Goal: Information Seeking & Learning: Find specific fact

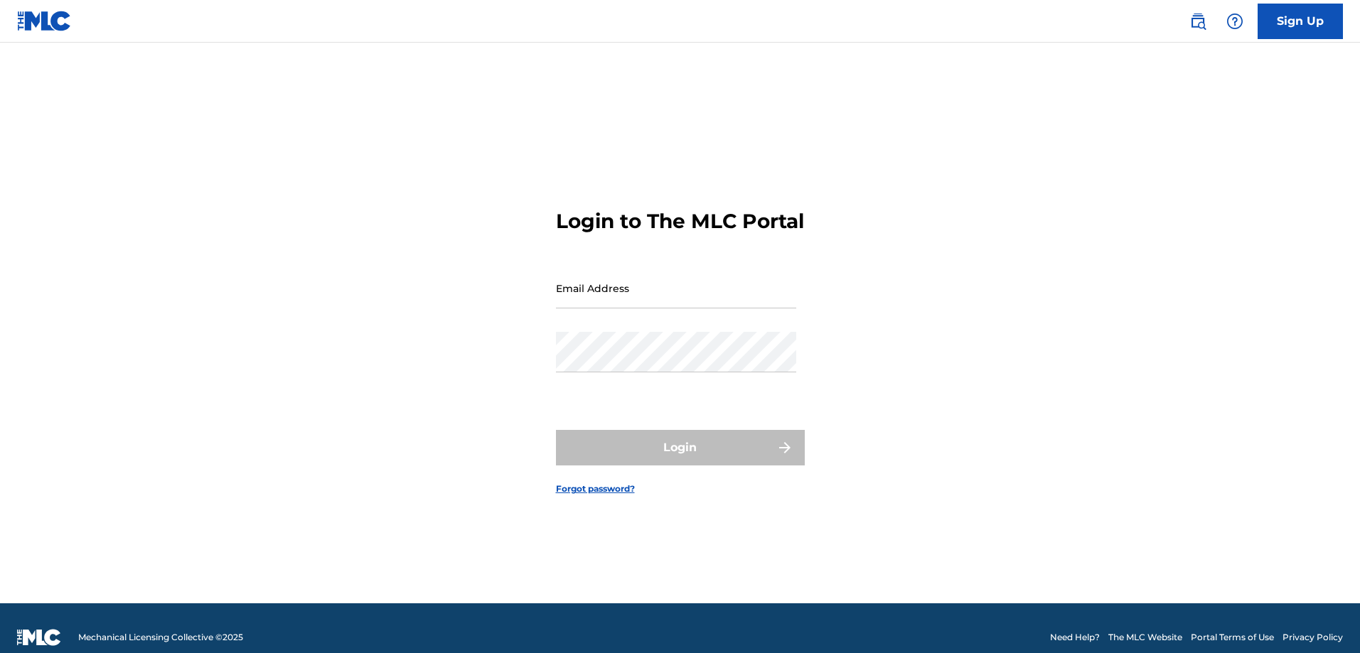
click at [624, 308] on input "Email Address" at bounding box center [676, 288] width 240 height 41
click at [649, 305] on input "Email Address" at bounding box center [676, 288] width 240 height 41
type input "james.shadinger@concord.com"
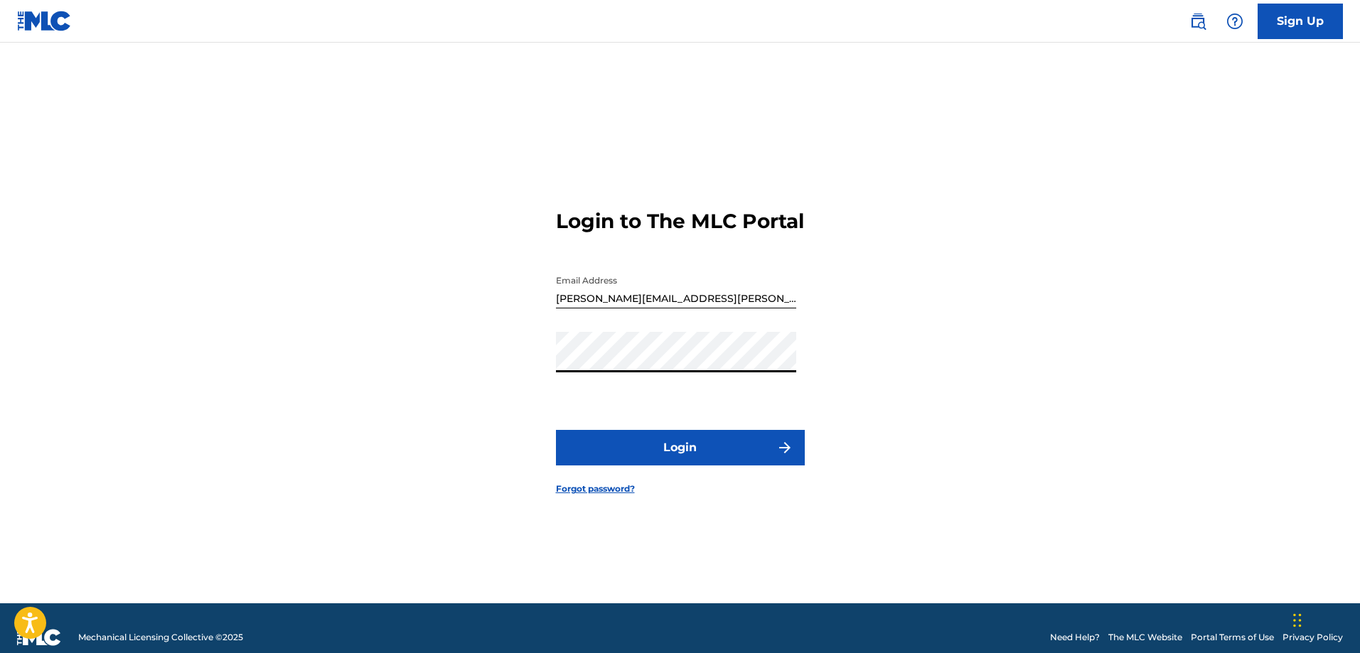
click at [692, 466] on button "Login" at bounding box center [680, 448] width 249 height 36
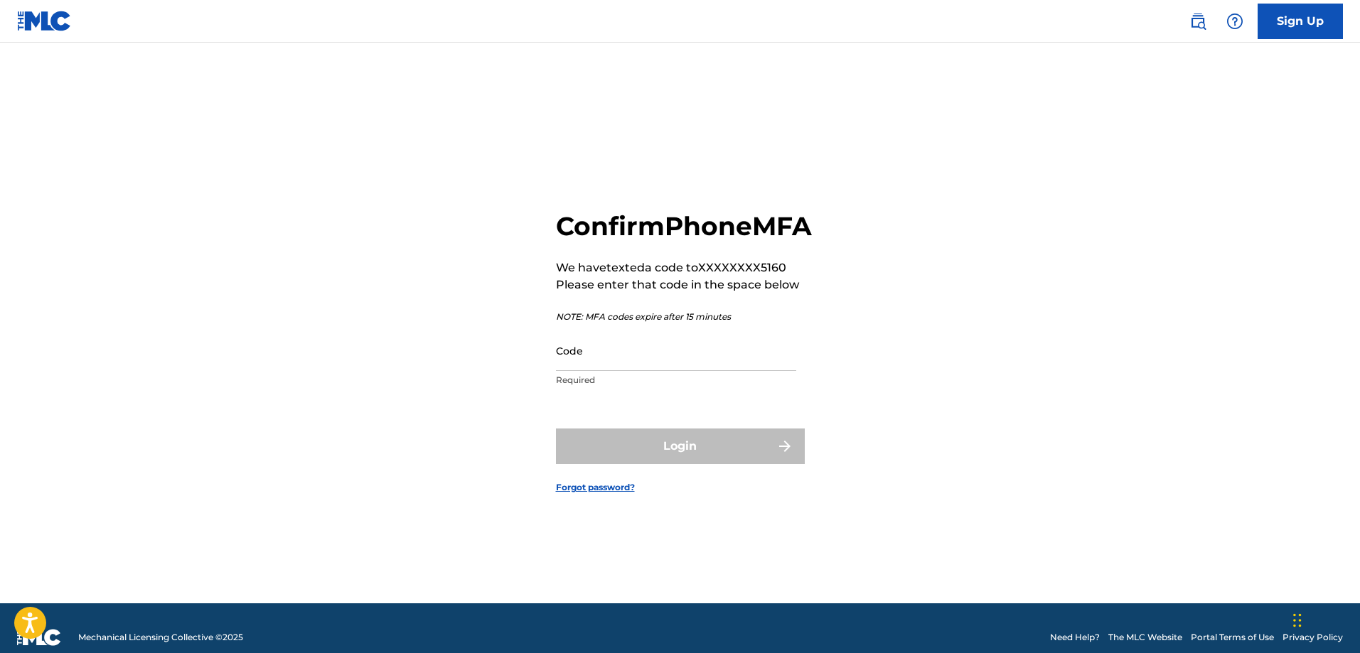
click at [660, 370] on input "Code" at bounding box center [676, 351] width 240 height 41
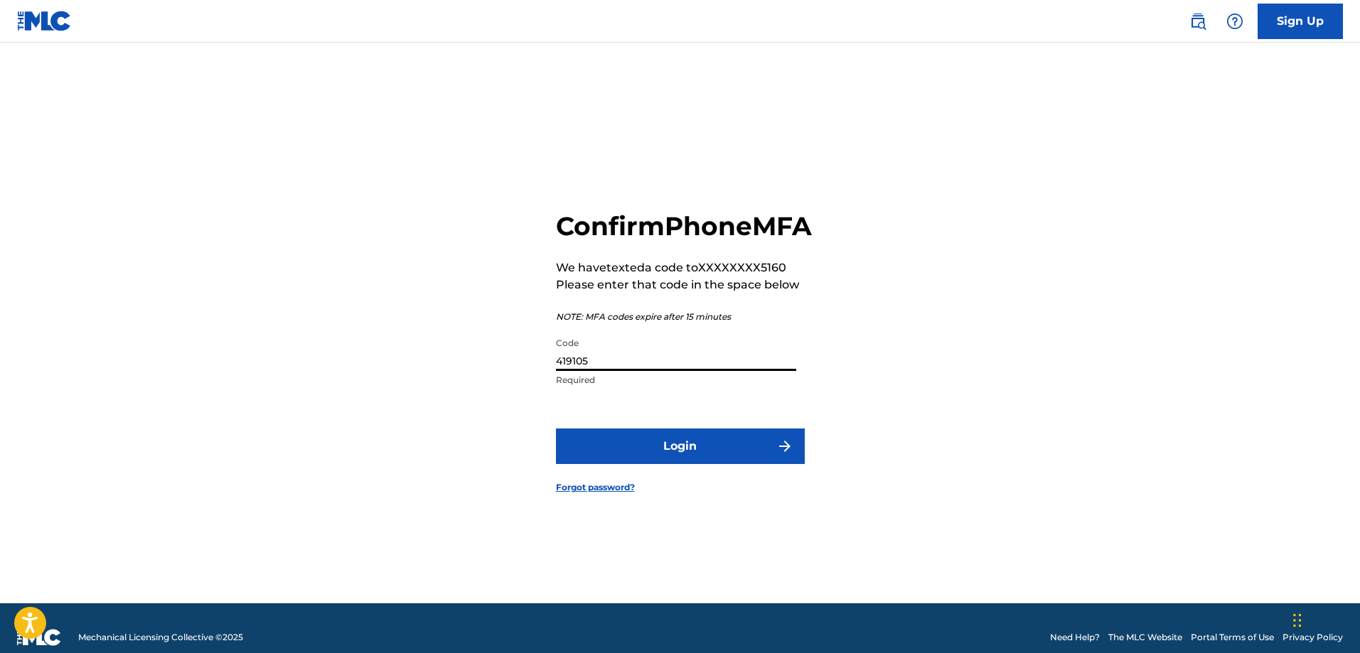
type input "419105"
click at [673, 464] on button "Login" at bounding box center [680, 447] width 249 height 36
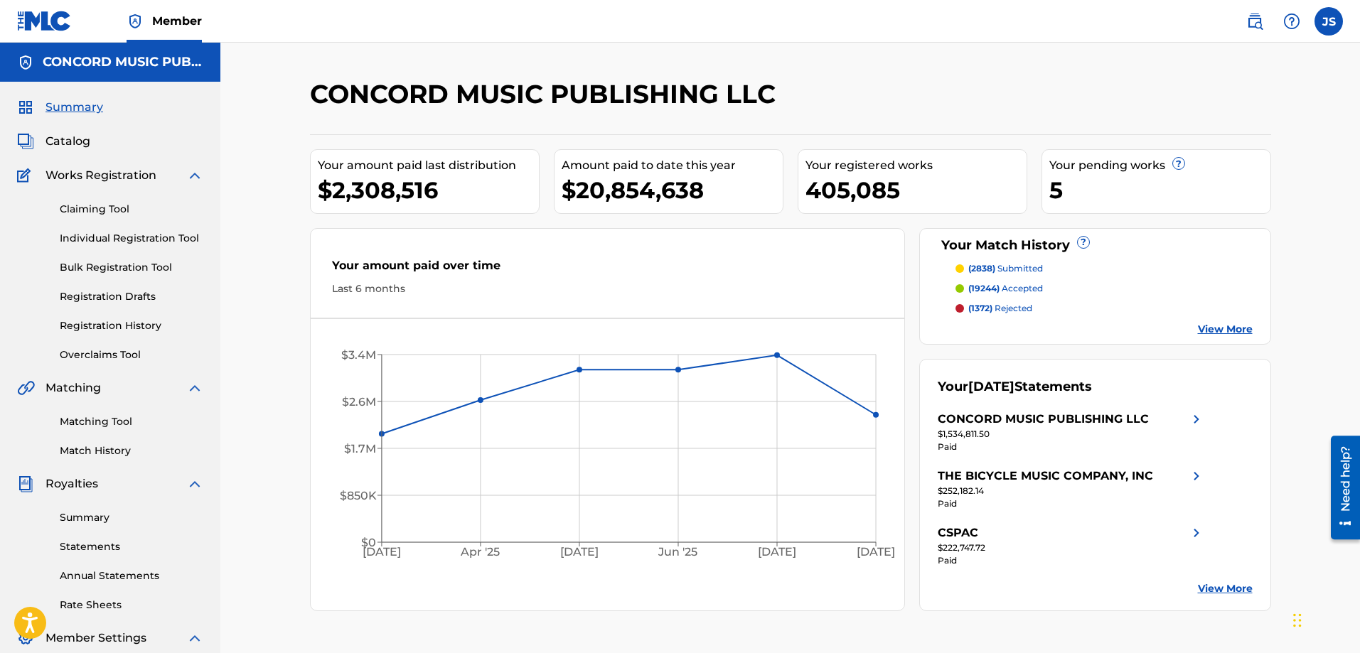
click at [90, 142] on span "Catalog" at bounding box center [67, 141] width 45 height 17
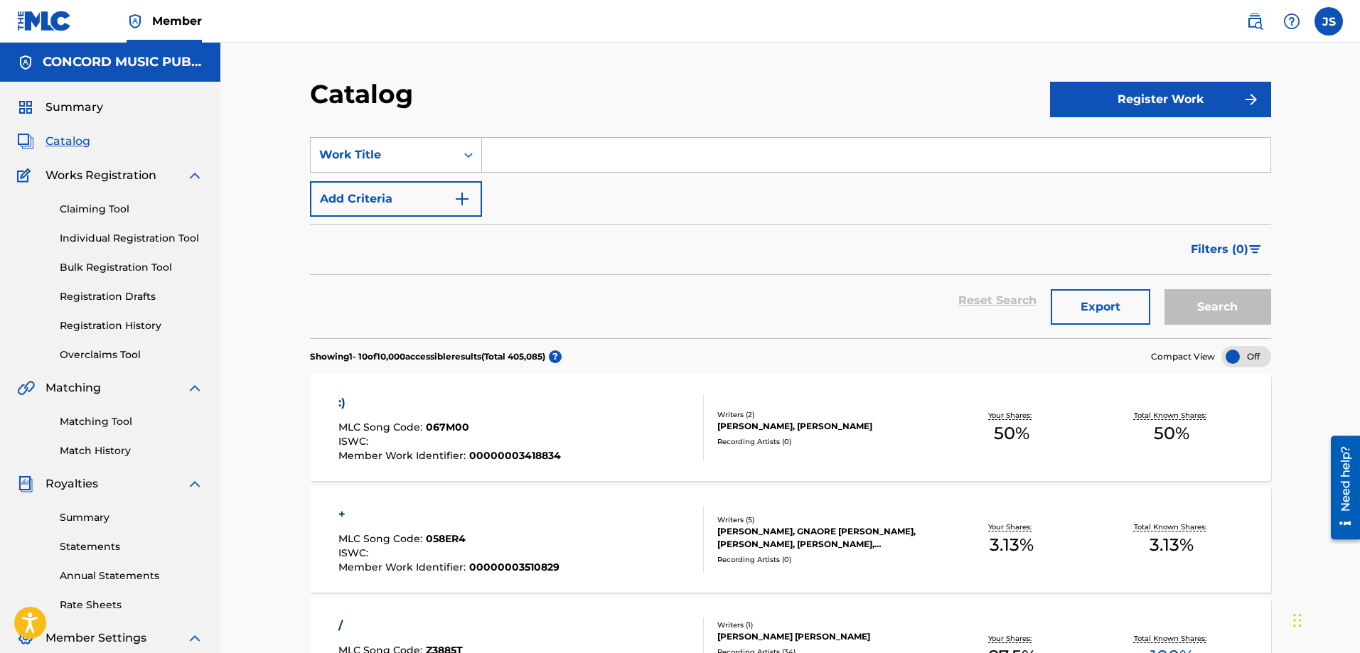
click at [57, 108] on span "Summary" at bounding box center [74, 107] width 58 height 17
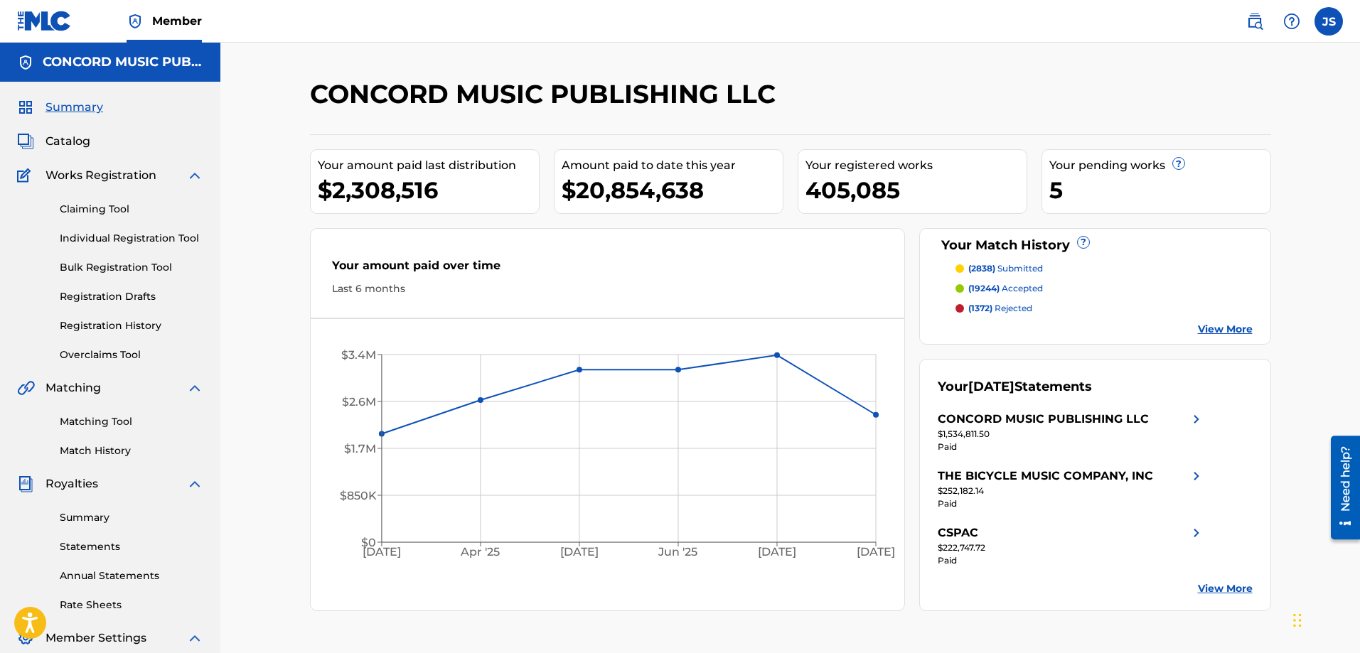
click at [1251, 27] on img at bounding box center [1254, 21] width 17 height 17
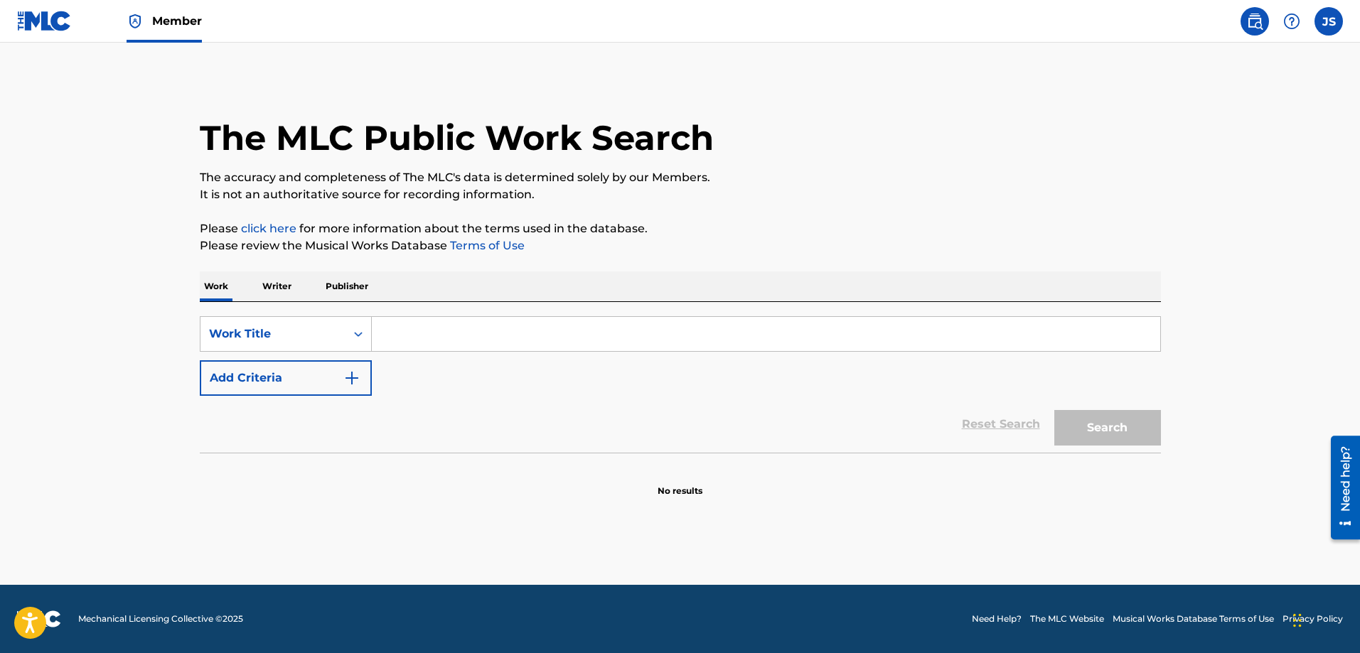
click at [178, 28] on span "Member" at bounding box center [177, 21] width 50 height 16
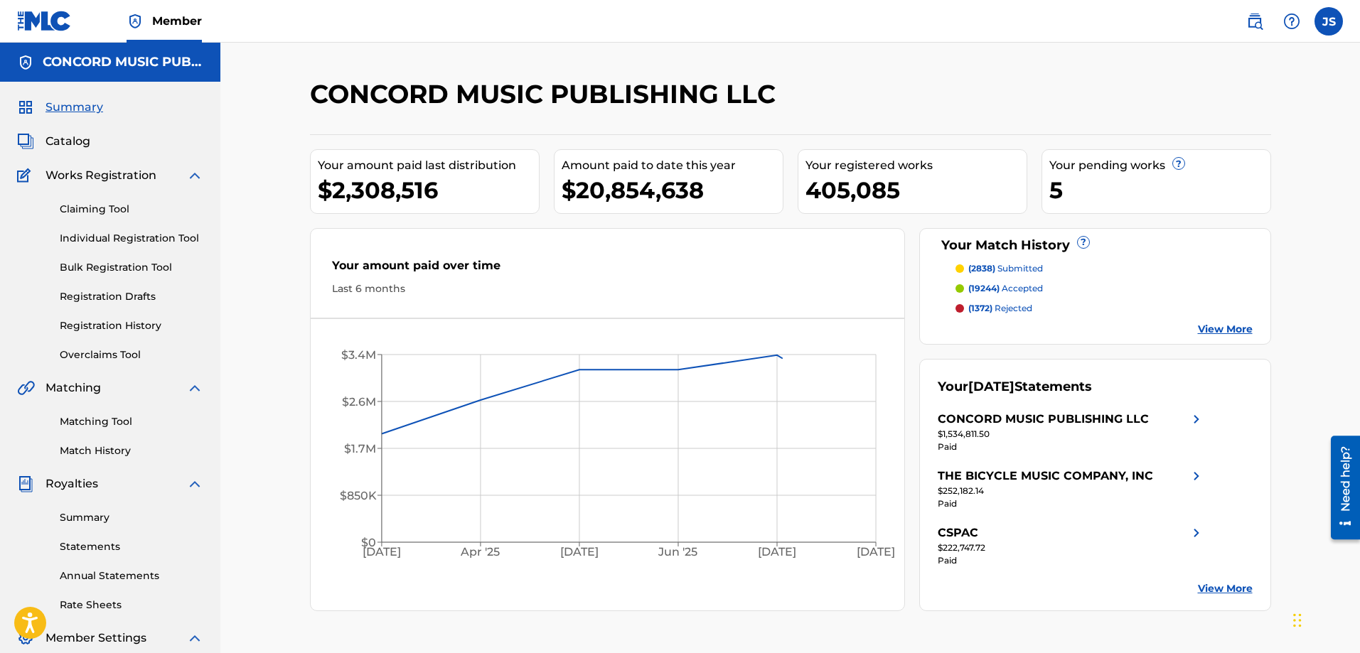
click at [50, 28] on img at bounding box center [44, 21] width 55 height 21
click at [58, 23] on img at bounding box center [44, 21] width 55 height 21
click at [1225, 584] on link "View More" at bounding box center [1225, 588] width 55 height 15
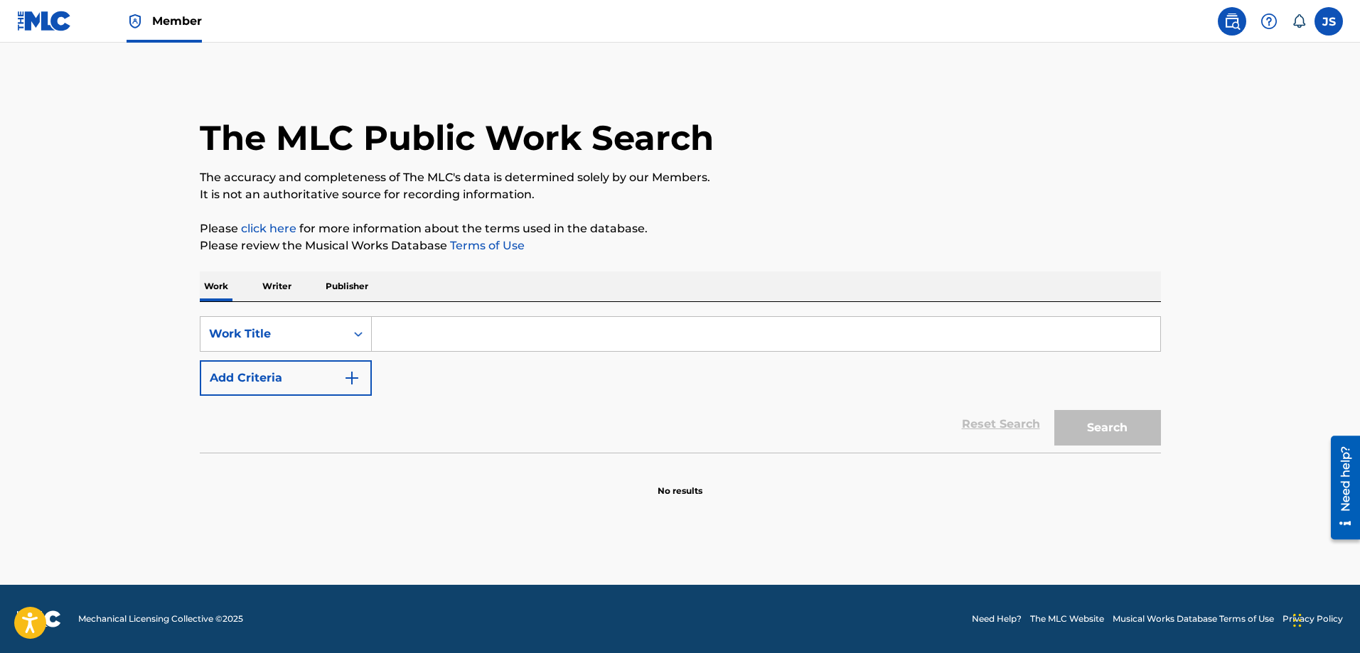
click at [338, 289] on p "Publisher" at bounding box center [346, 287] width 51 height 30
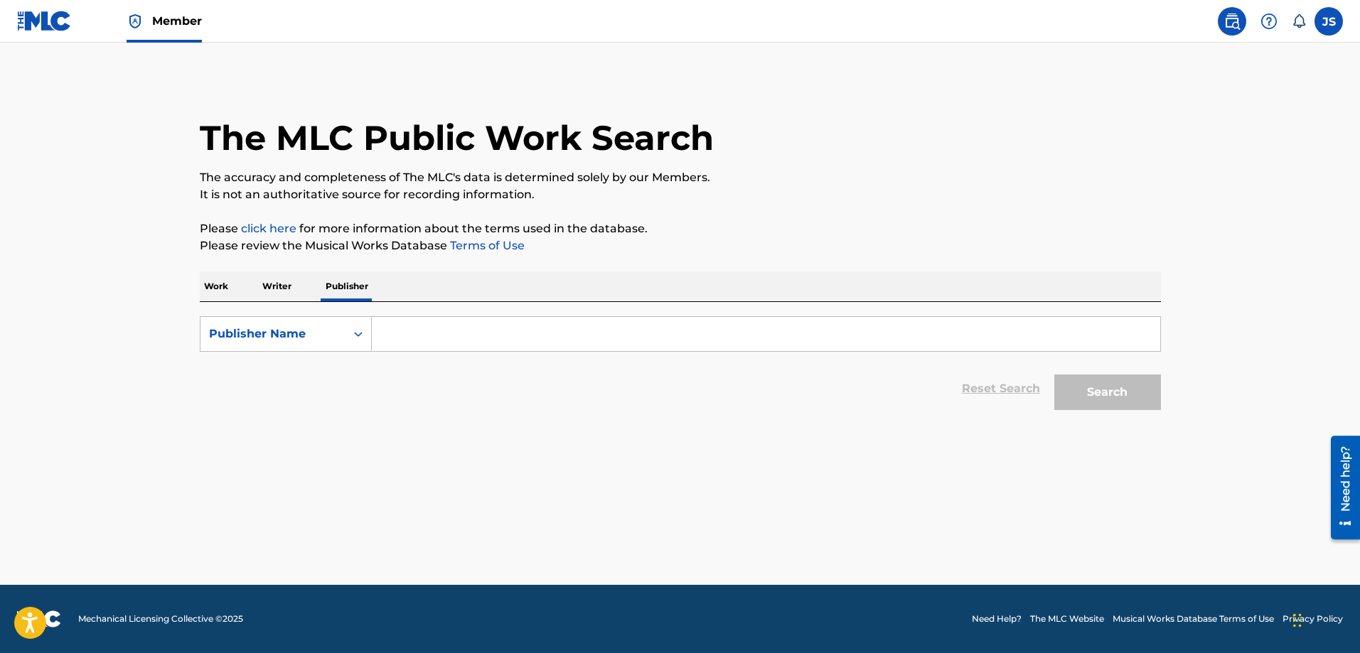
click at [421, 326] on input "Search Form" at bounding box center [766, 334] width 788 height 34
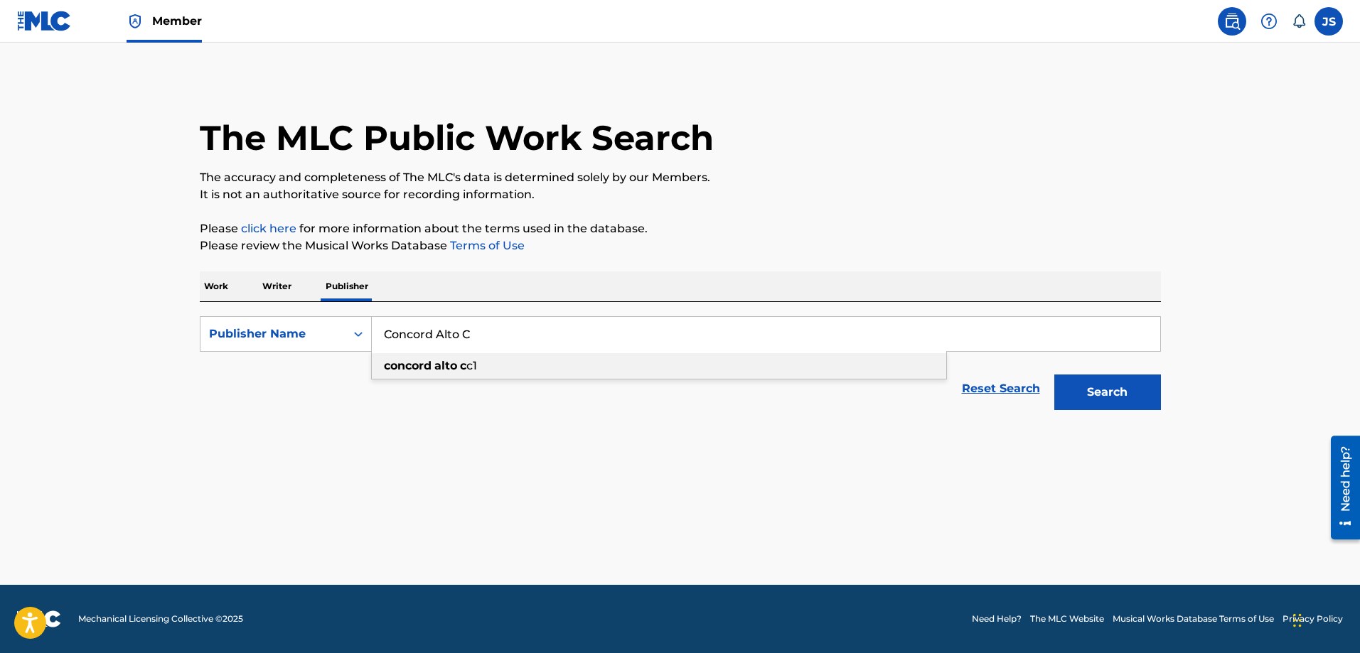
click at [439, 363] on strong "alto" at bounding box center [445, 366] width 23 height 14
type input "concord alto cc1"
click at [1123, 389] on button "Search" at bounding box center [1107, 393] width 107 height 36
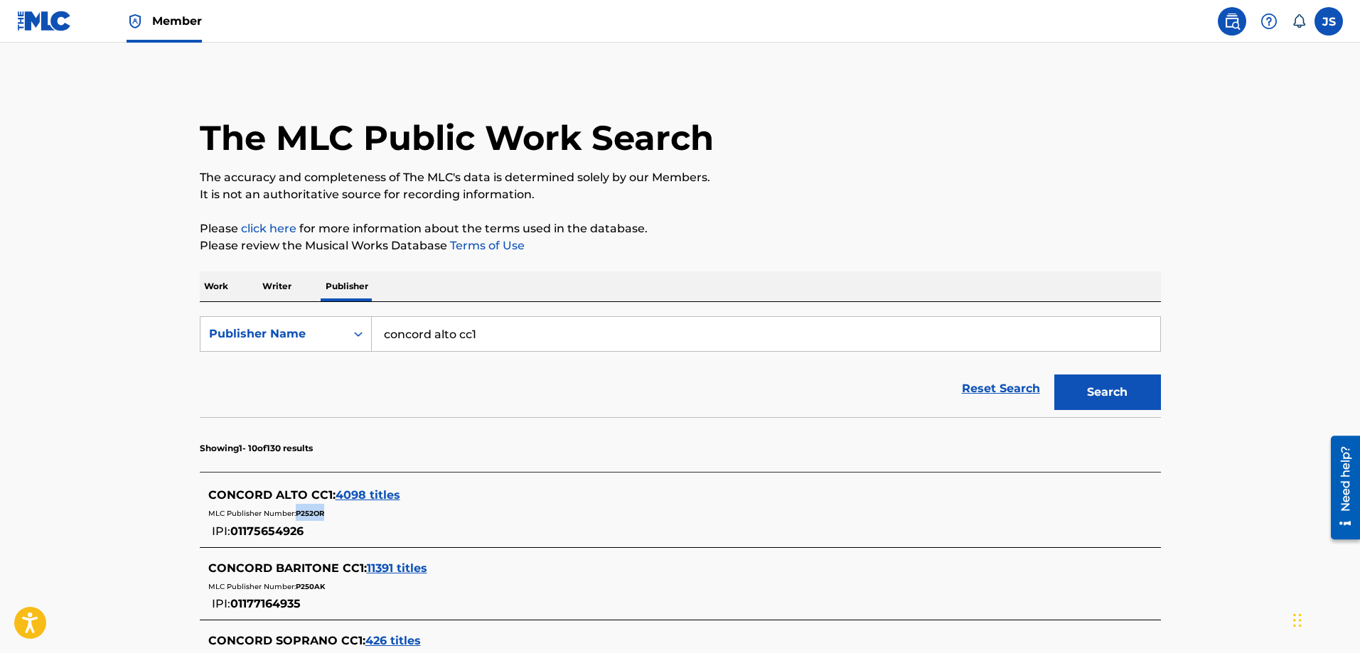
drag, startPoint x: 330, startPoint y: 513, endPoint x: 298, endPoint y: 517, distance: 32.2
click at [298, 517] on div "MLC Publisher Number: P252OR" at bounding box center [661, 512] width 907 height 17
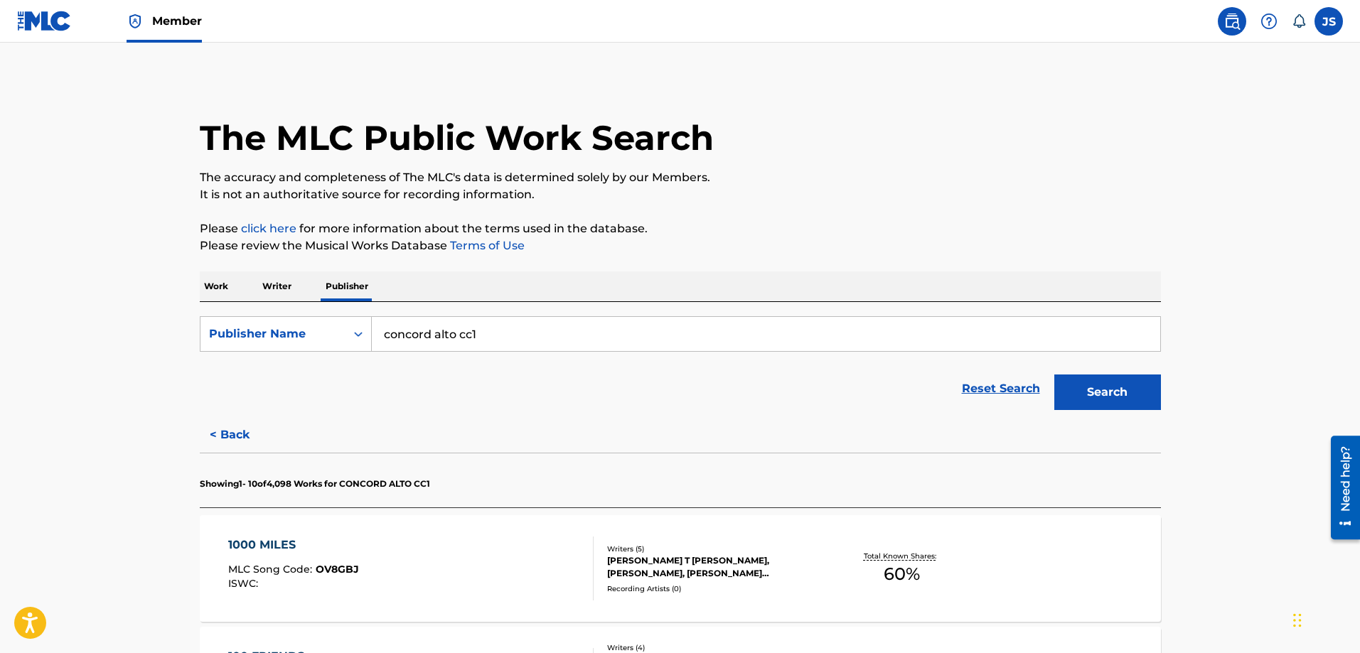
drag, startPoint x: 303, startPoint y: 513, endPoint x: 109, endPoint y: 275, distance: 306.7
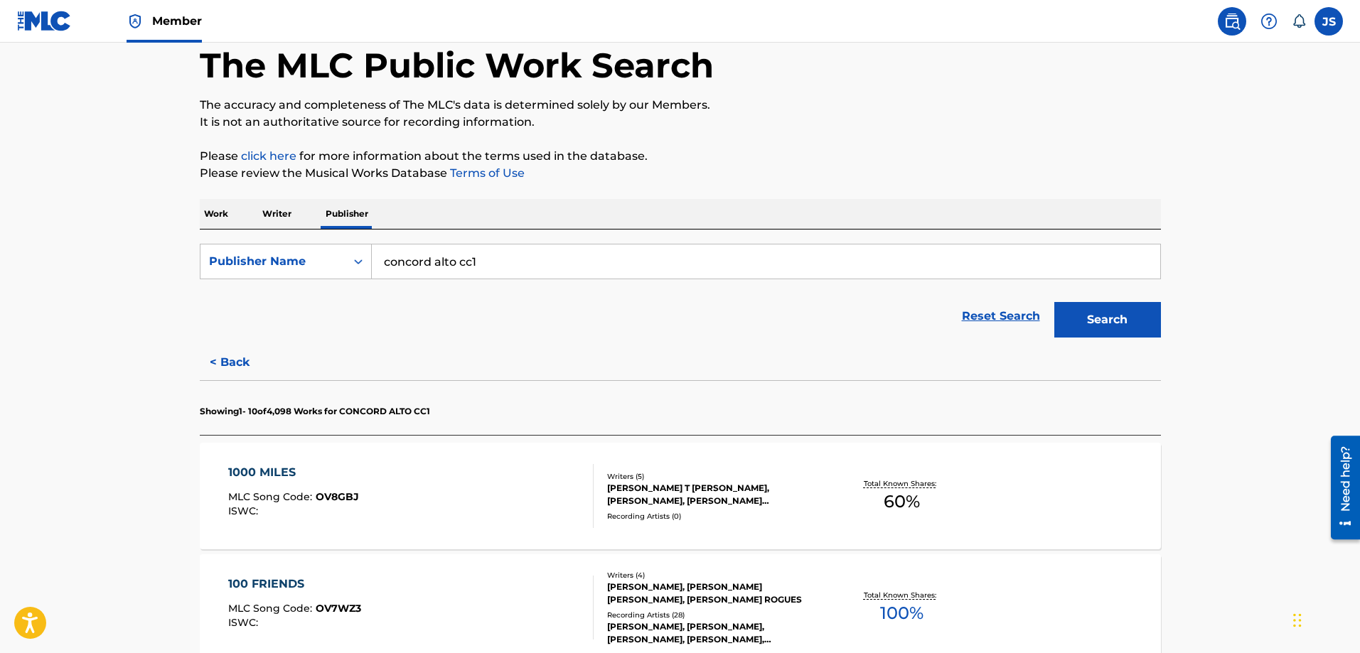
scroll to position [213, 0]
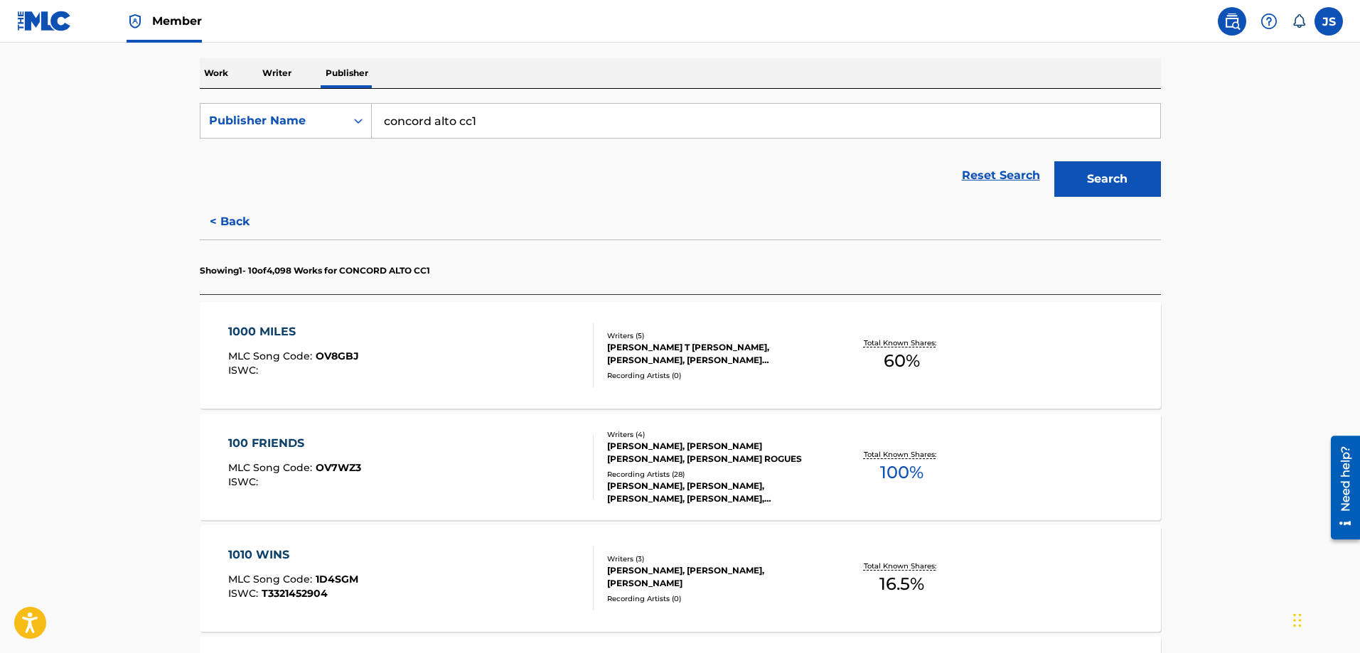
click at [426, 357] on div "1000 MILES MLC Song Code : OV8GBJ ISWC :" at bounding box center [410, 355] width 365 height 64
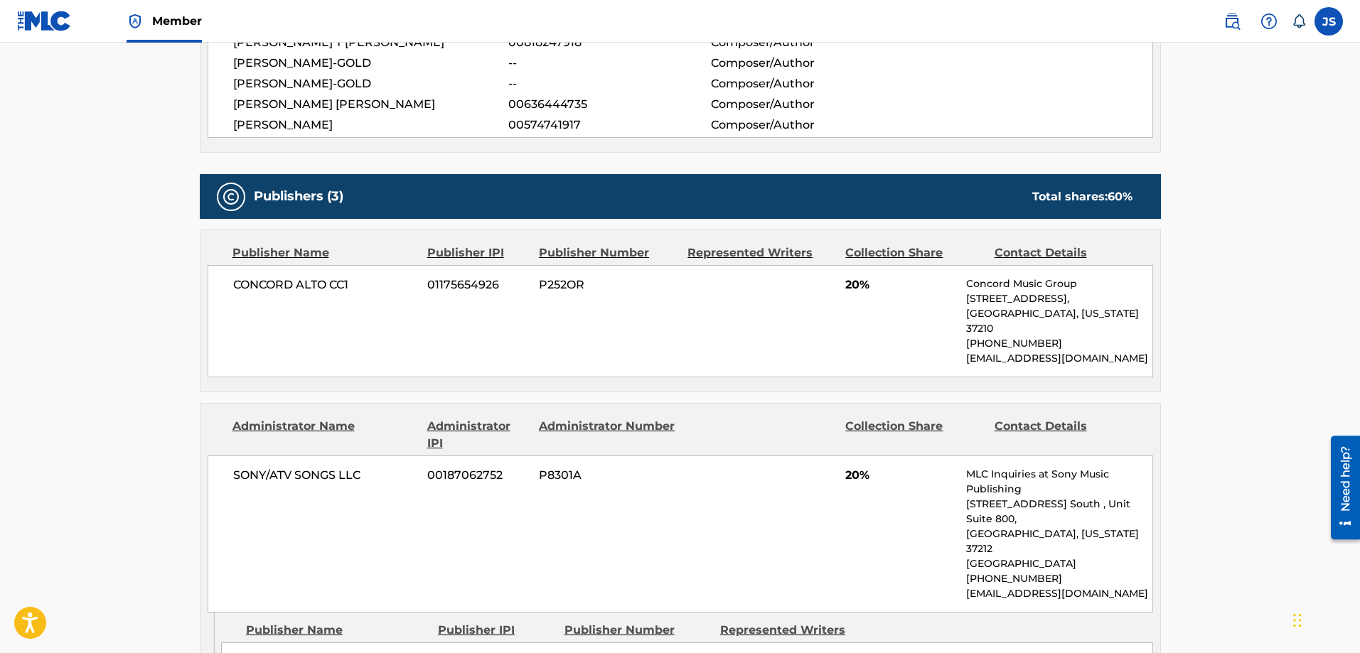
scroll to position [569, 0]
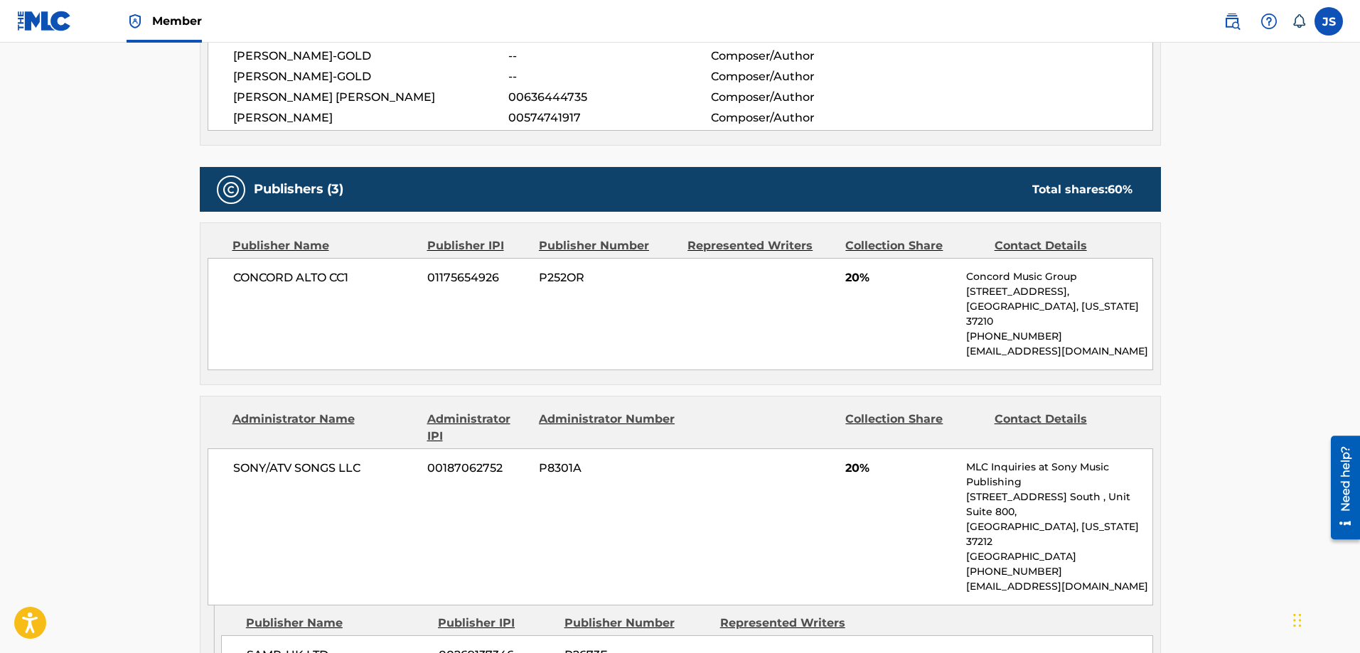
click at [574, 288] on div "CONCORD ALTO CC1 01175654926 P252OR 20% Concord Music Group 10 Lea Ave, Unit 30…" at bounding box center [680, 314] width 945 height 112
copy span "P252OR"
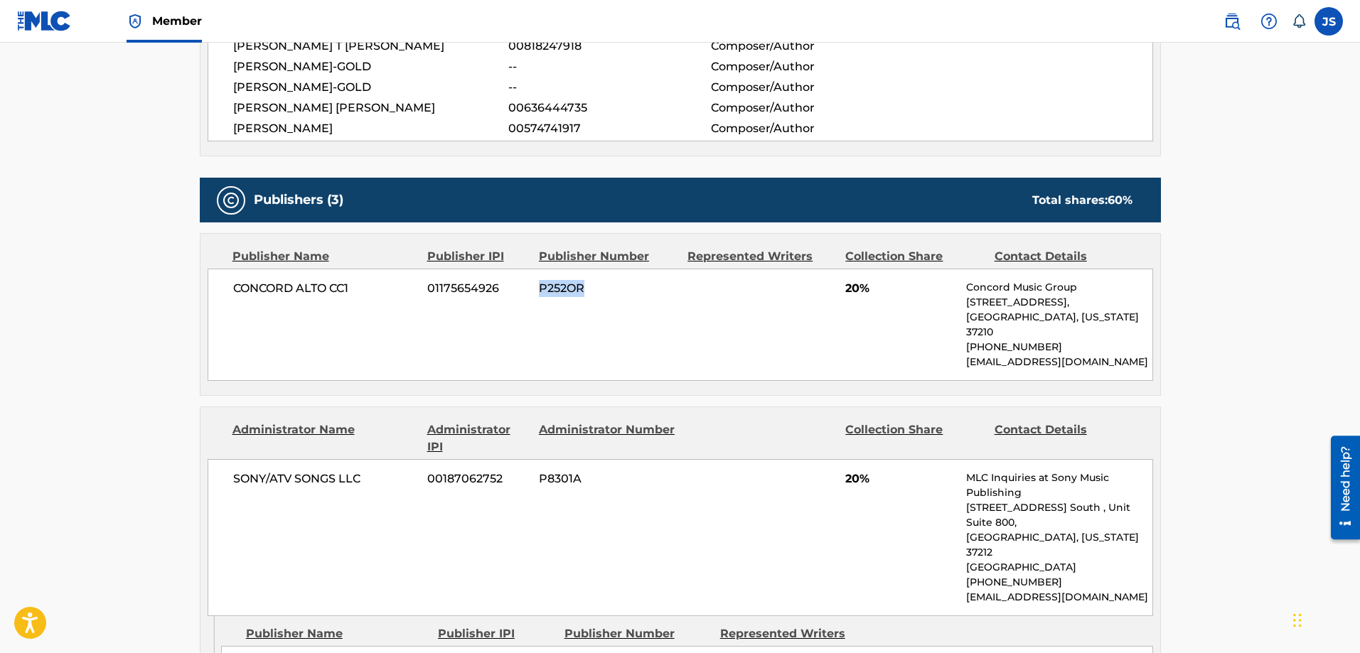
scroll to position [0, 0]
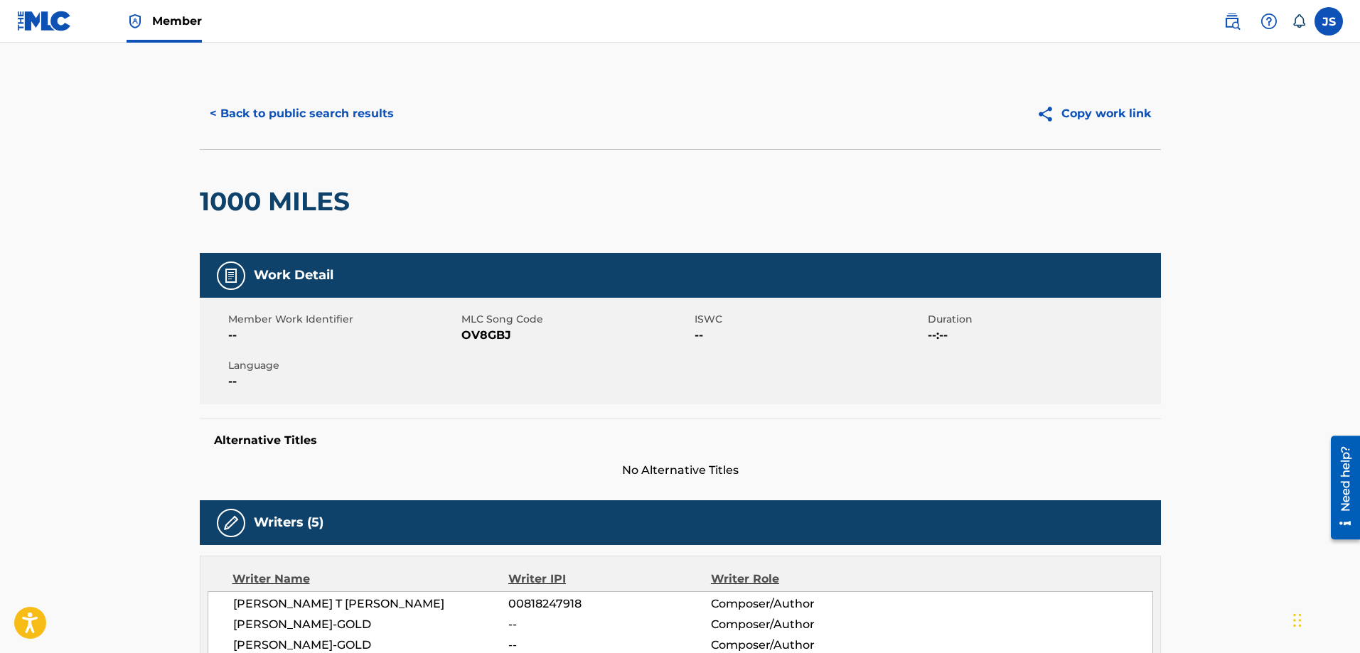
click at [318, 123] on button "< Back to public search results" at bounding box center [302, 114] width 204 height 36
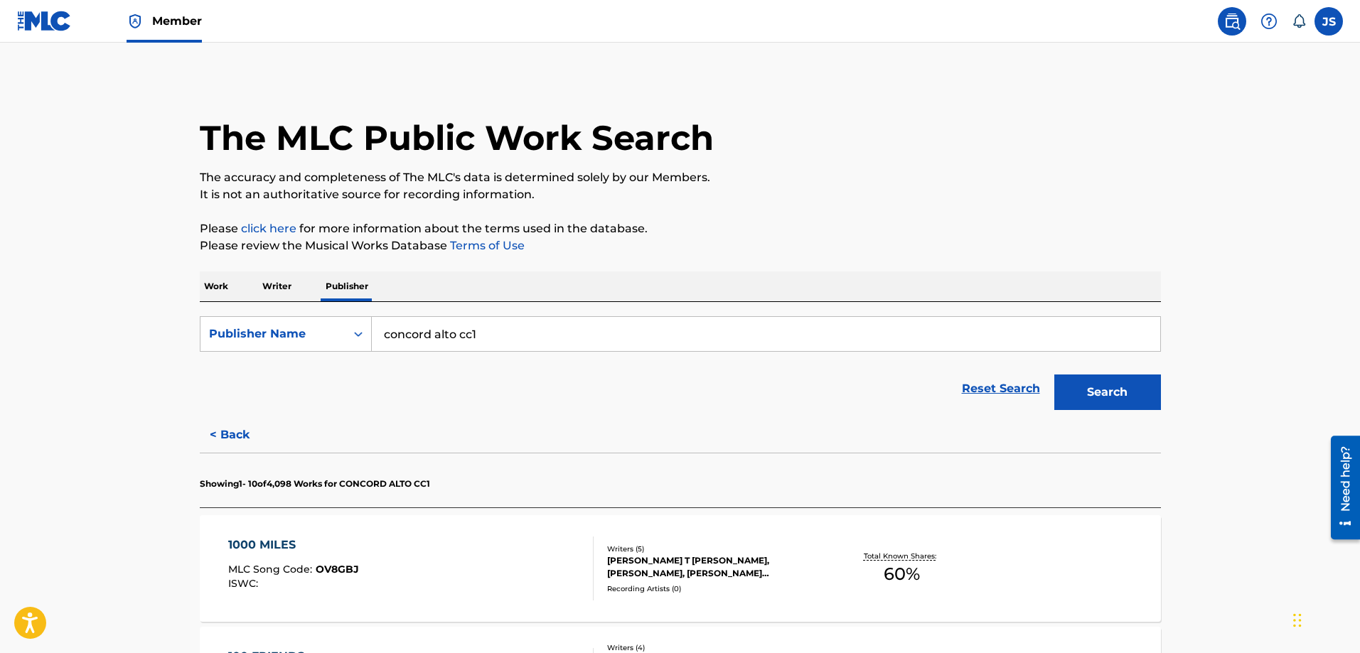
drag, startPoint x: 503, startPoint y: 340, endPoint x: 221, endPoint y: 287, distance: 287.1
type input "Ciego Mudo"
click at [1054, 375] on button "Search" at bounding box center [1107, 393] width 107 height 36
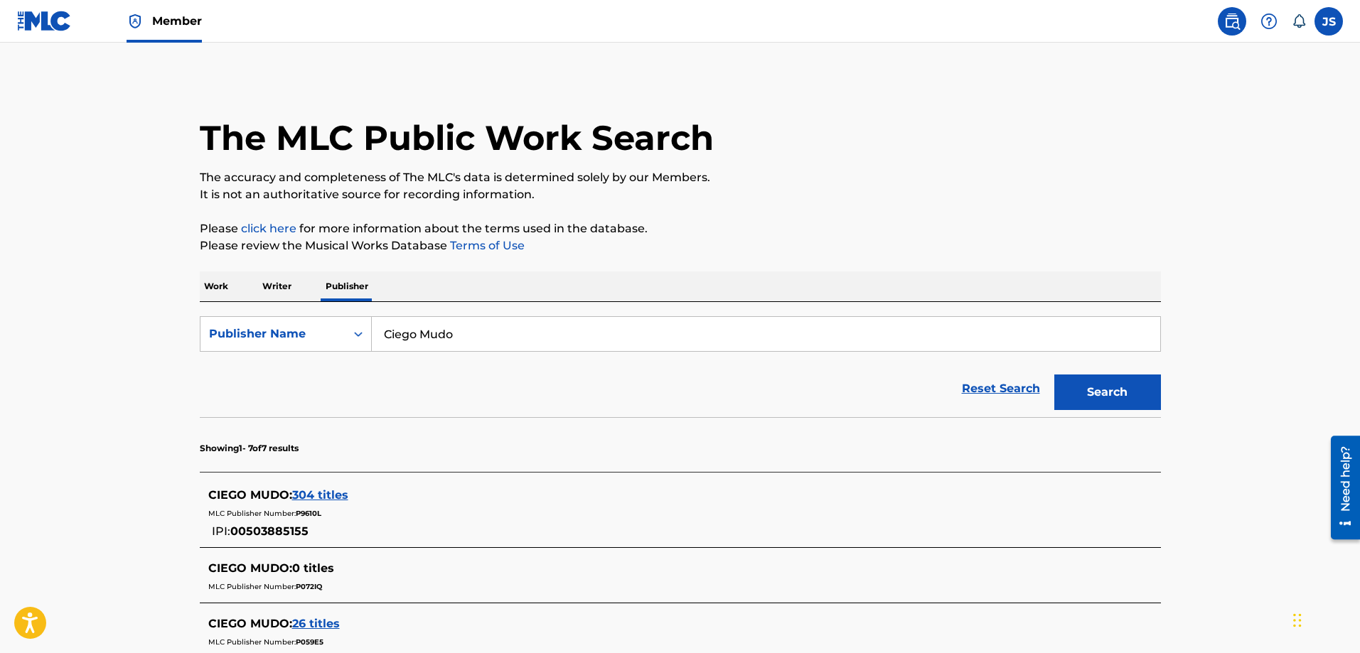
click at [346, 522] on div "CIEGO MUDO : 304 titles MLC Publisher Number: P9610L IPI: 00503885155" at bounding box center [661, 513] width 907 height 53
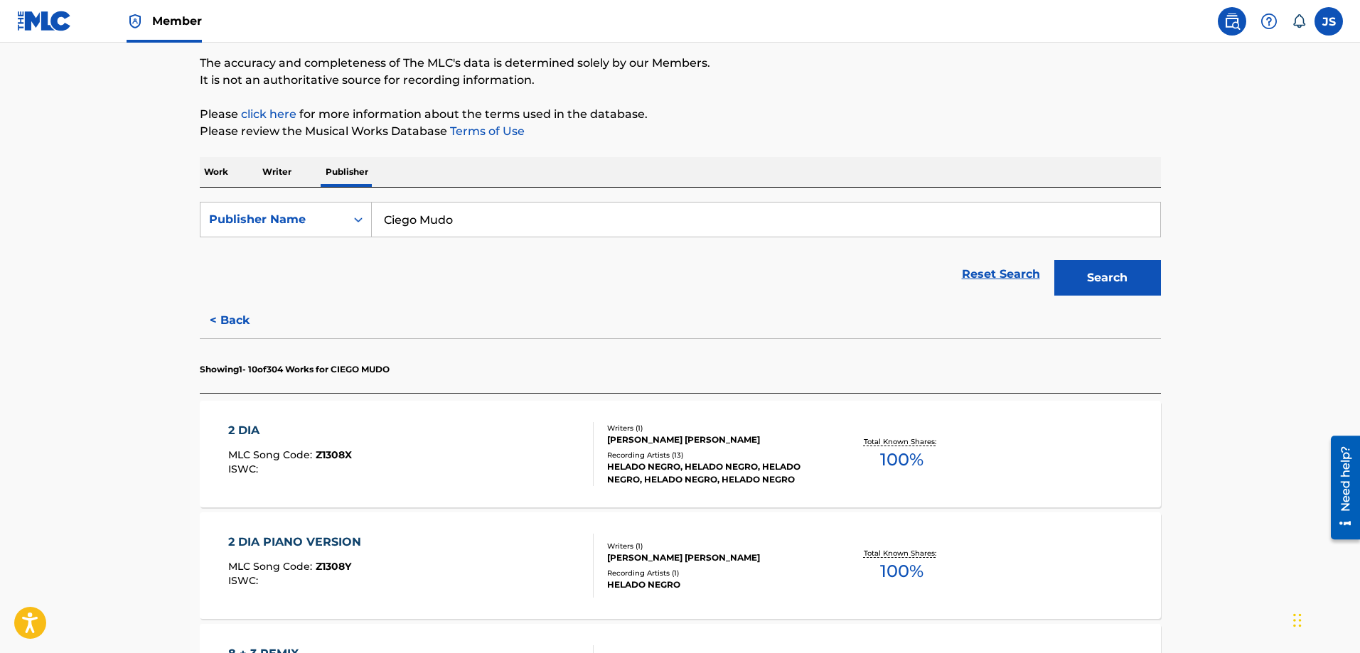
scroll to position [142, 0]
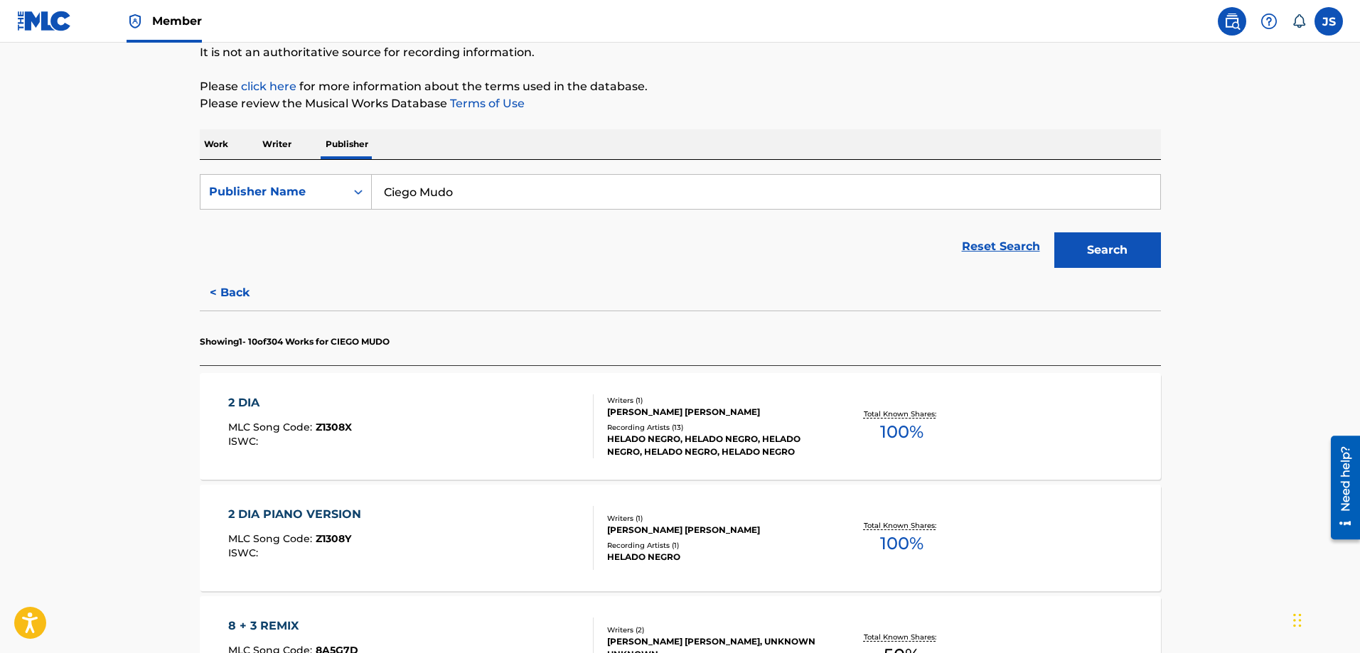
click at [409, 412] on div "2 DIA MLC Song Code : Z1308X ISWC :" at bounding box center [410, 426] width 365 height 64
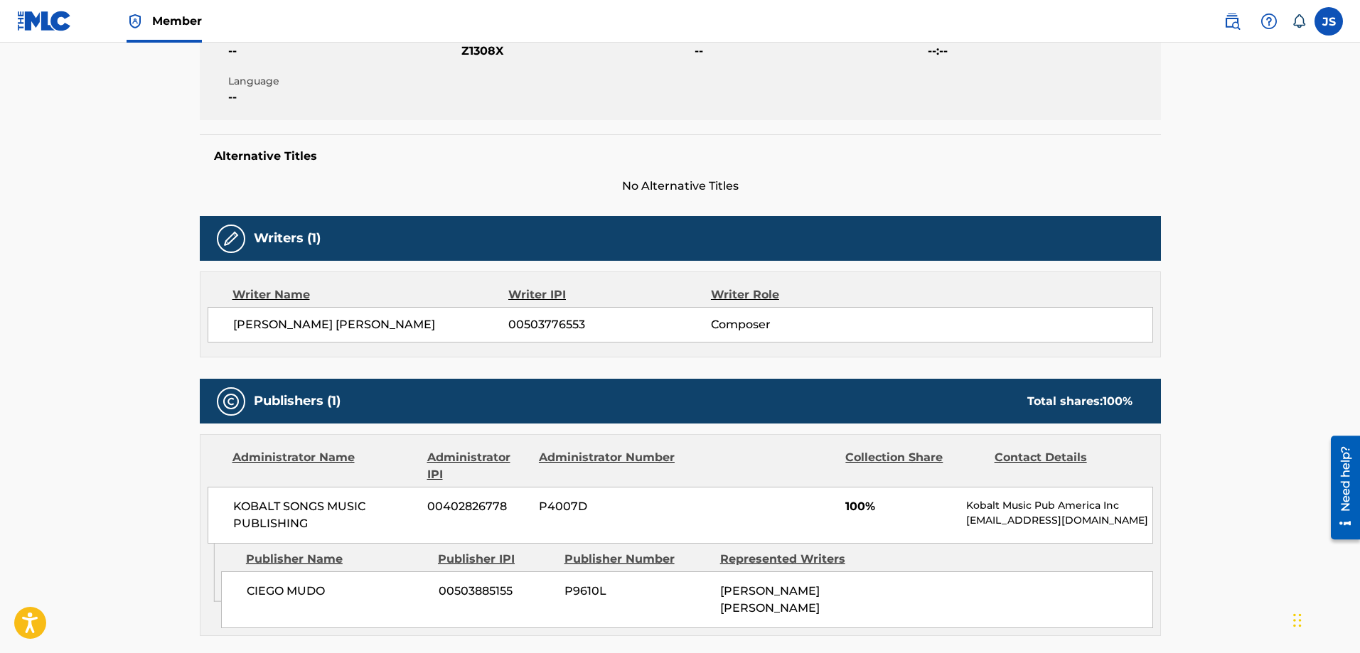
scroll to position [426, 0]
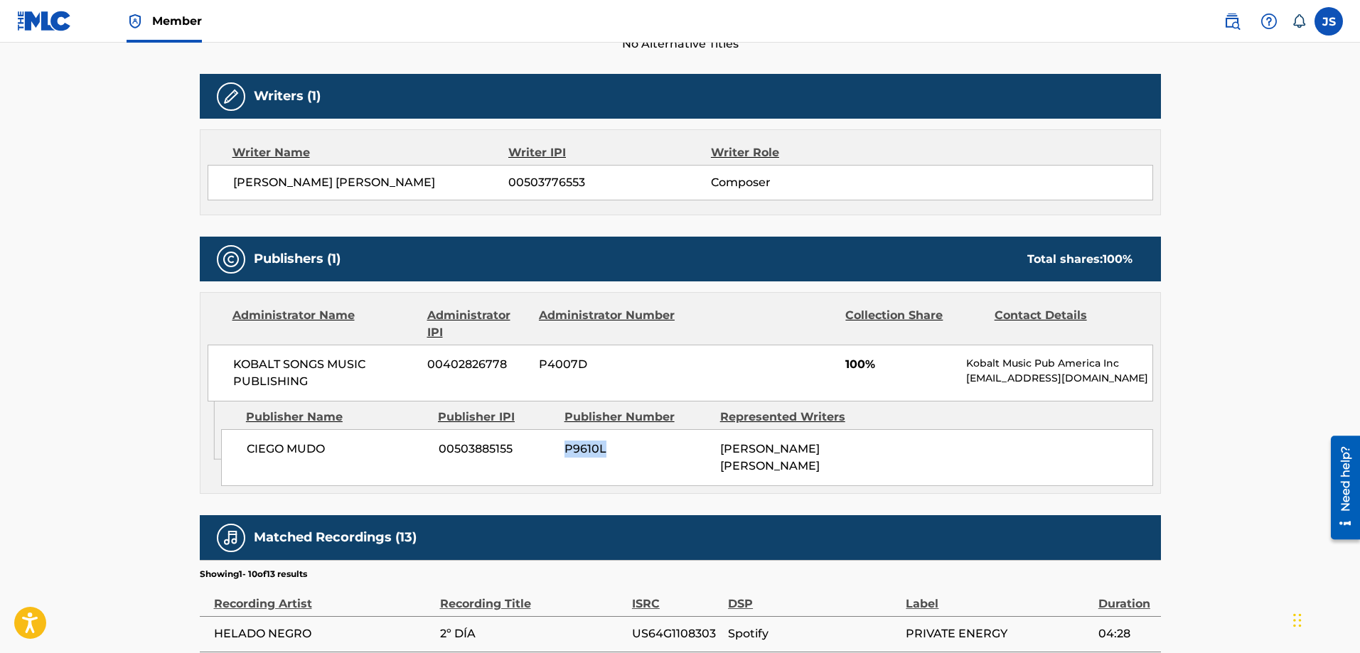
drag, startPoint x: 625, startPoint y: 453, endPoint x: 566, endPoint y: 453, distance: 59.0
click at [562, 453] on div "CIEGO MUDO 00503885155 P9610L ROBERTO CARLOS LANGE" at bounding box center [687, 457] width 932 height 57
copy span "P9610L"
click at [476, 446] on span "00503885155" at bounding box center [496, 449] width 115 height 17
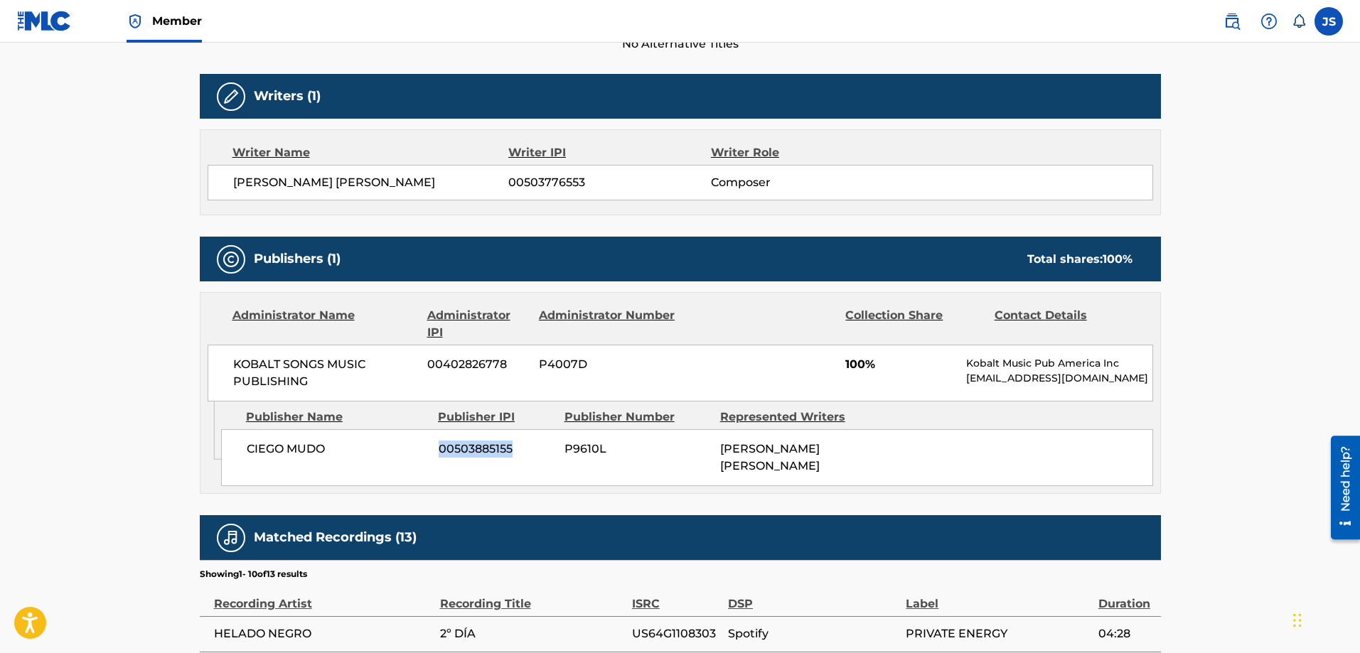
copy span "00503885155"
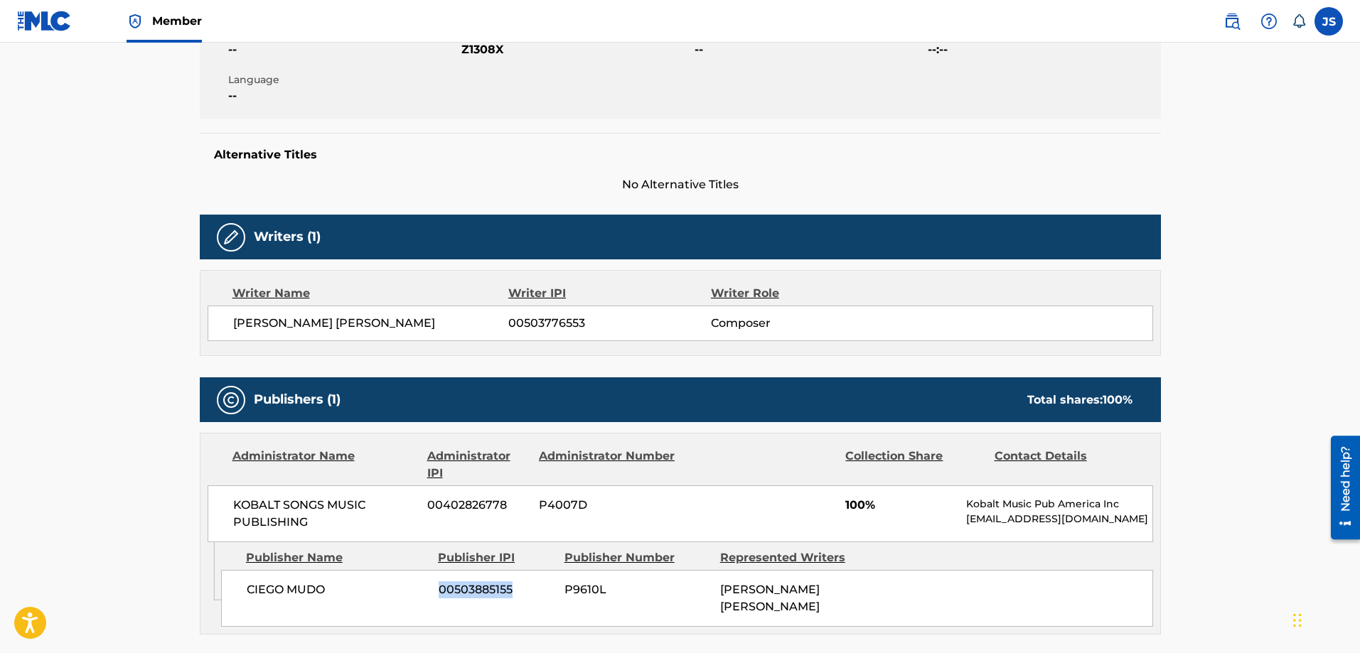
scroll to position [284, 0]
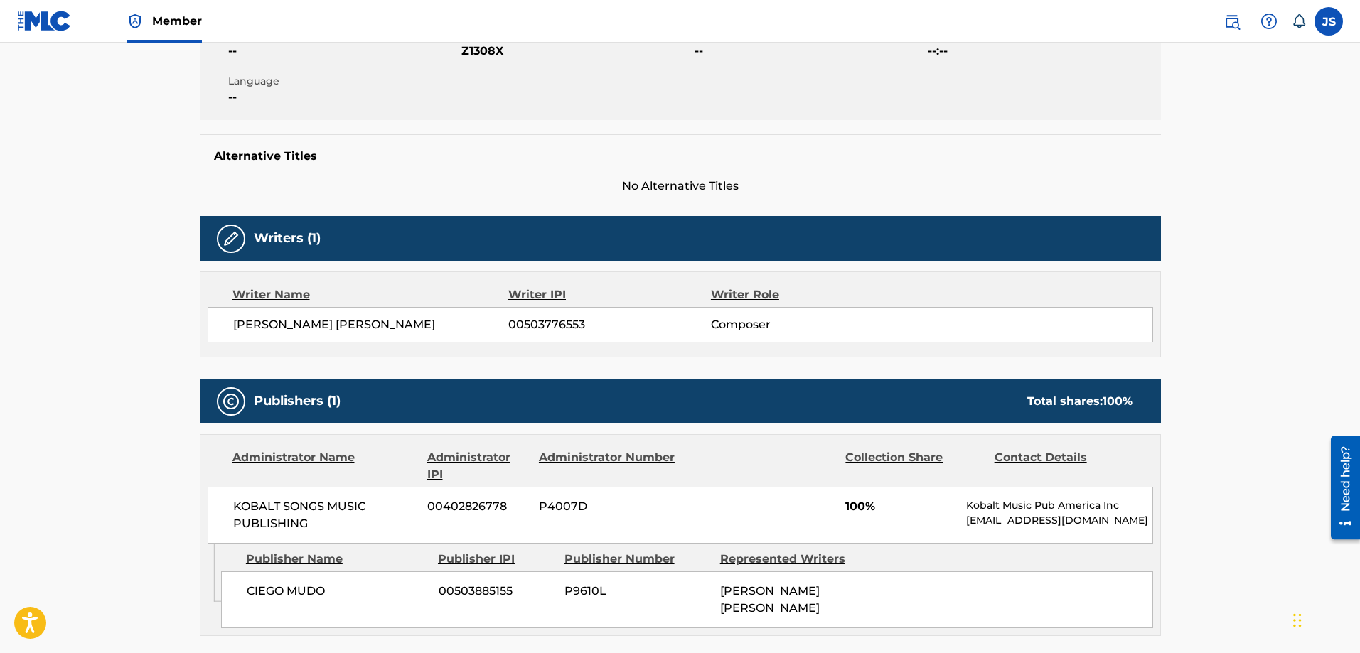
click at [576, 324] on span "00503776553" at bounding box center [609, 324] width 202 height 17
copy span "00503776553"
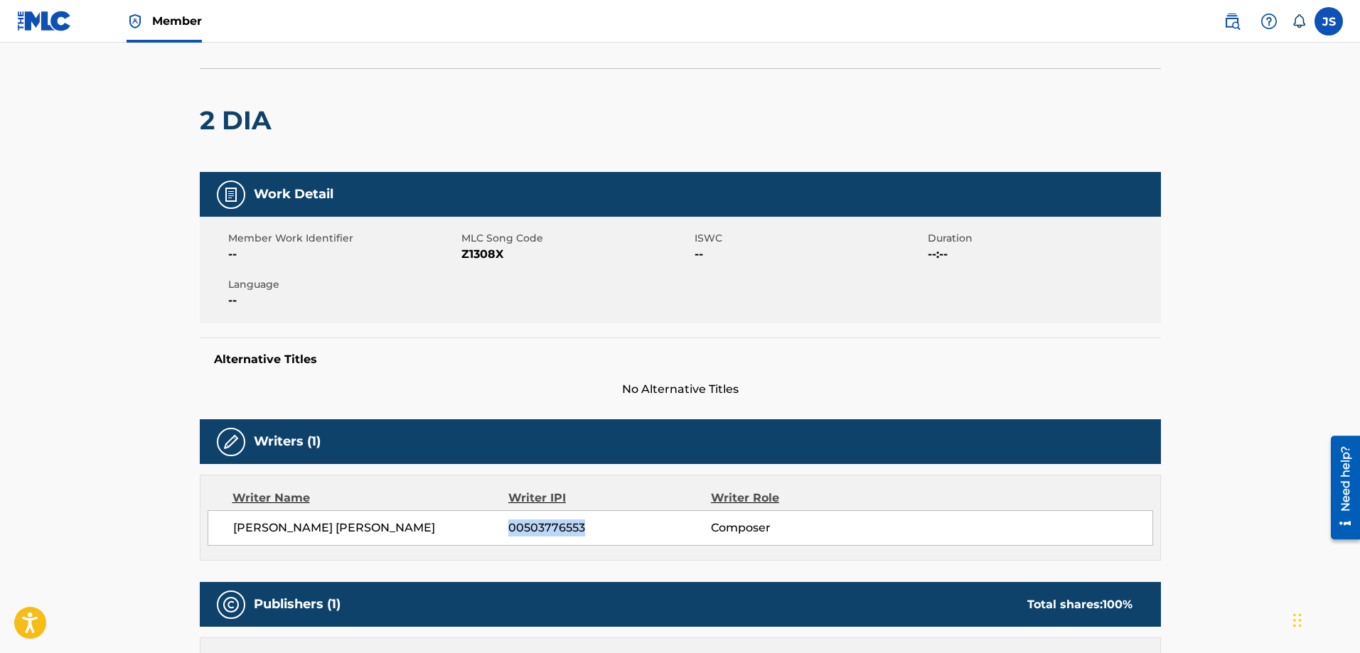
scroll to position [0, 0]
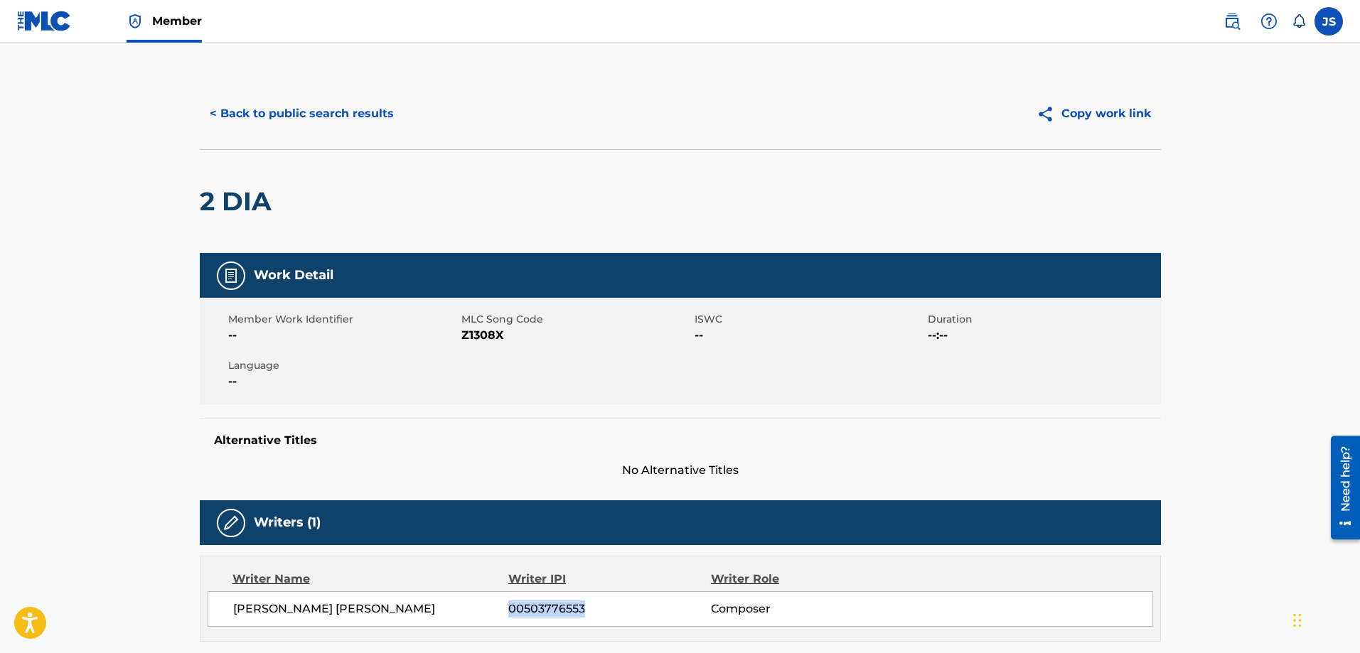
click at [284, 117] on button "< Back to public search results" at bounding box center [302, 114] width 204 height 36
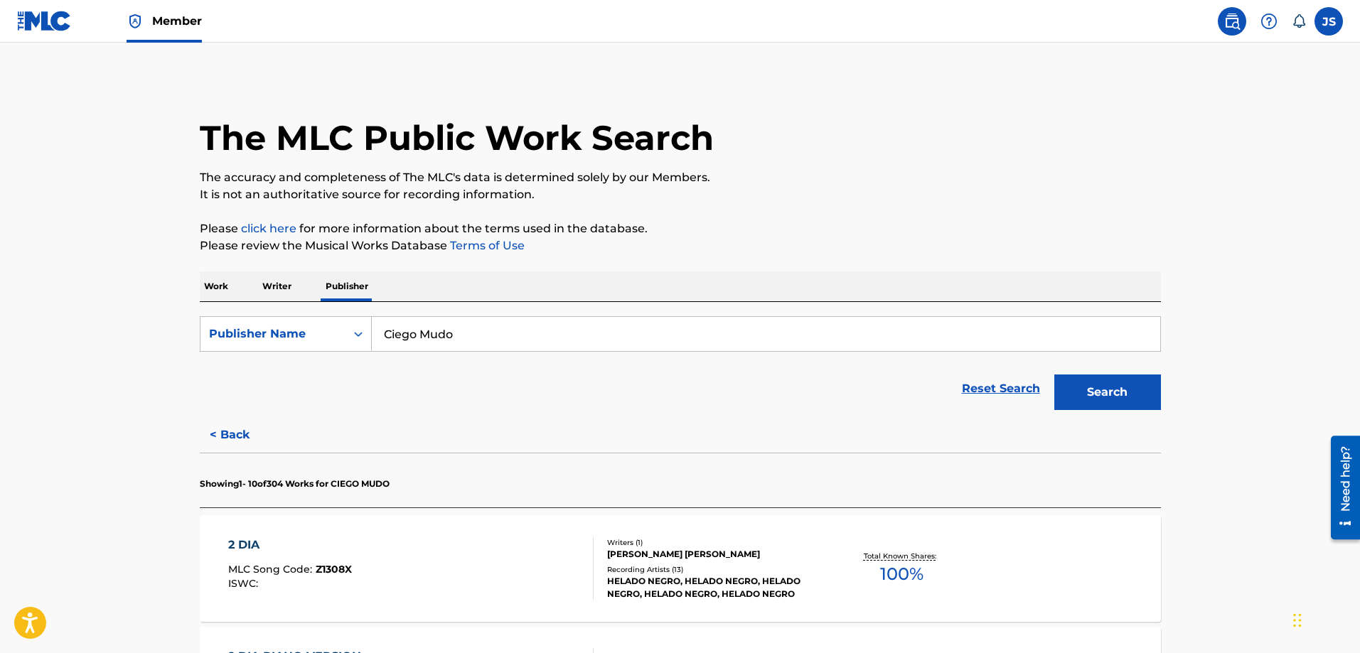
drag, startPoint x: 481, startPoint y: 327, endPoint x: 365, endPoint y: 311, distance: 117.7
click at [370, 314] on div "SearchWithCriteriae8c6b3de-02fa-40aa-95d3-309a7b84c012 Publisher Name Ciego Mud…" at bounding box center [680, 359] width 961 height 115
type input "concord alto cc1"
click at [1128, 402] on button "Search" at bounding box center [1107, 393] width 107 height 36
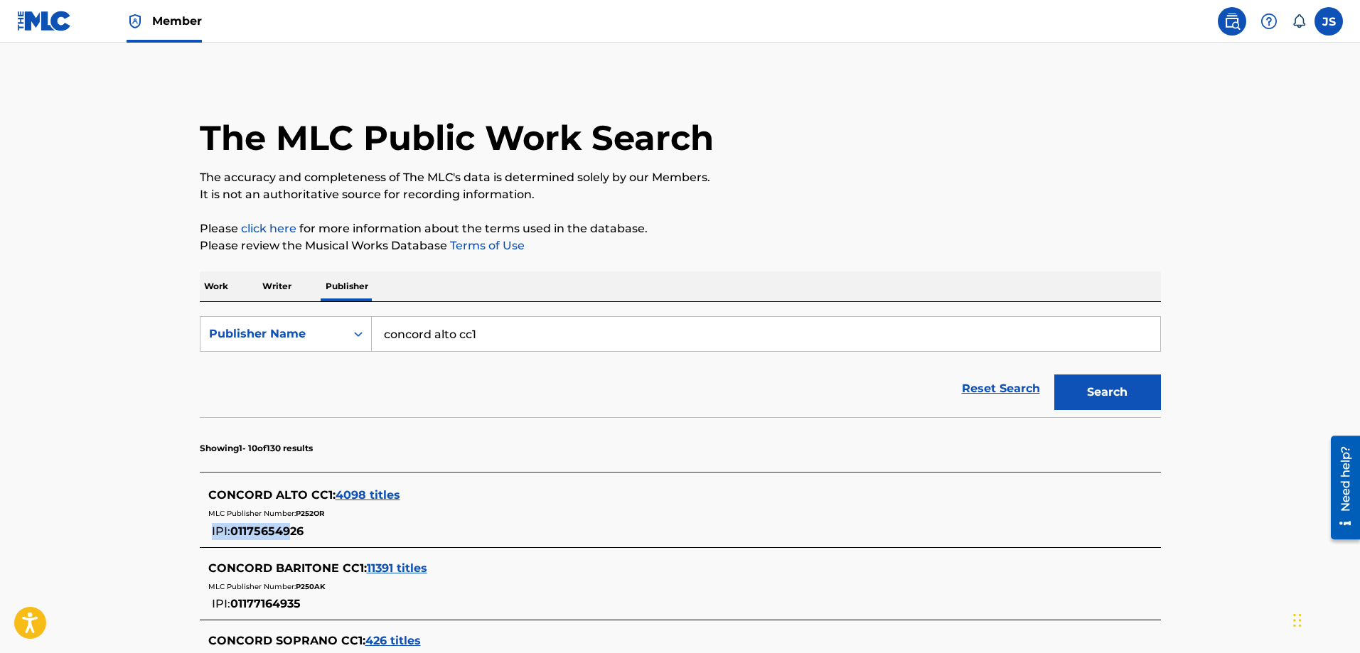
drag, startPoint x: 332, startPoint y: 533, endPoint x: 291, endPoint y: 532, distance: 41.3
click at [291, 532] on div "CONCORD ALTO CC1 : 4098 titles MLC Publisher Number: P252OR IPI: 01175654926" at bounding box center [661, 513] width 907 height 53
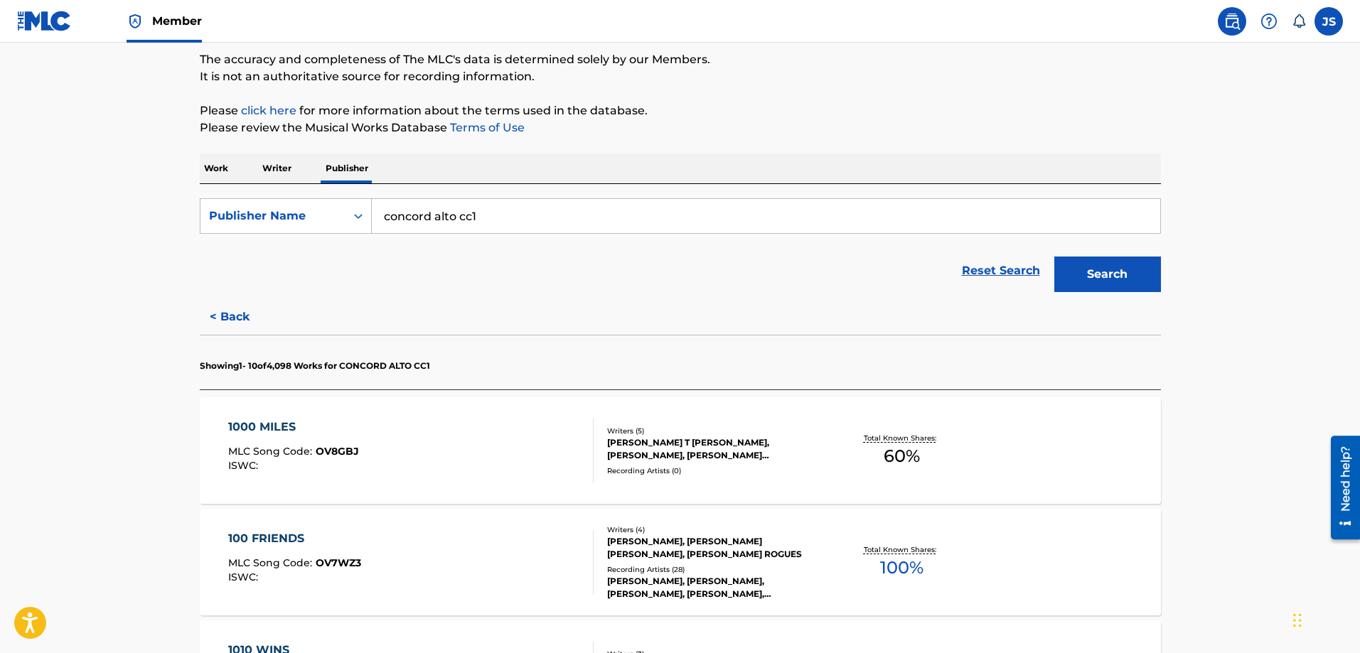
scroll to position [355, 0]
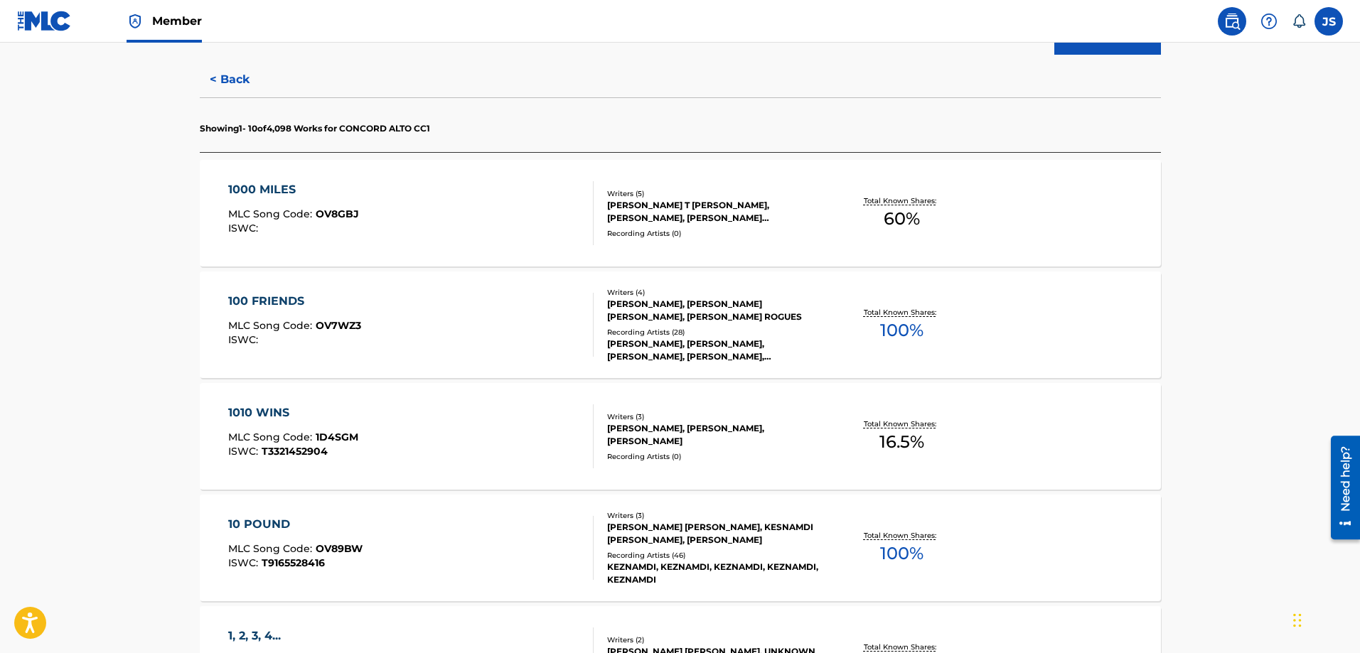
click at [456, 211] on div "1000 MILES MLC Song Code : OV8GBJ ISWC :" at bounding box center [410, 213] width 365 height 64
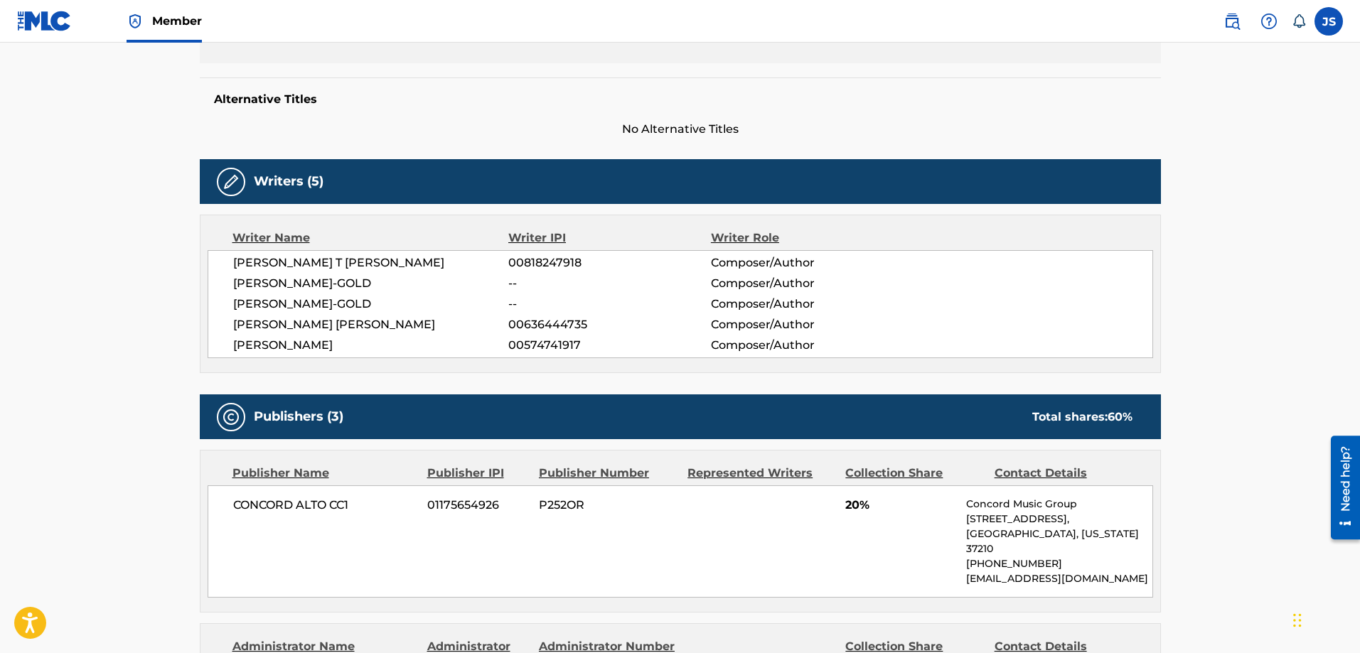
scroll to position [340, 0]
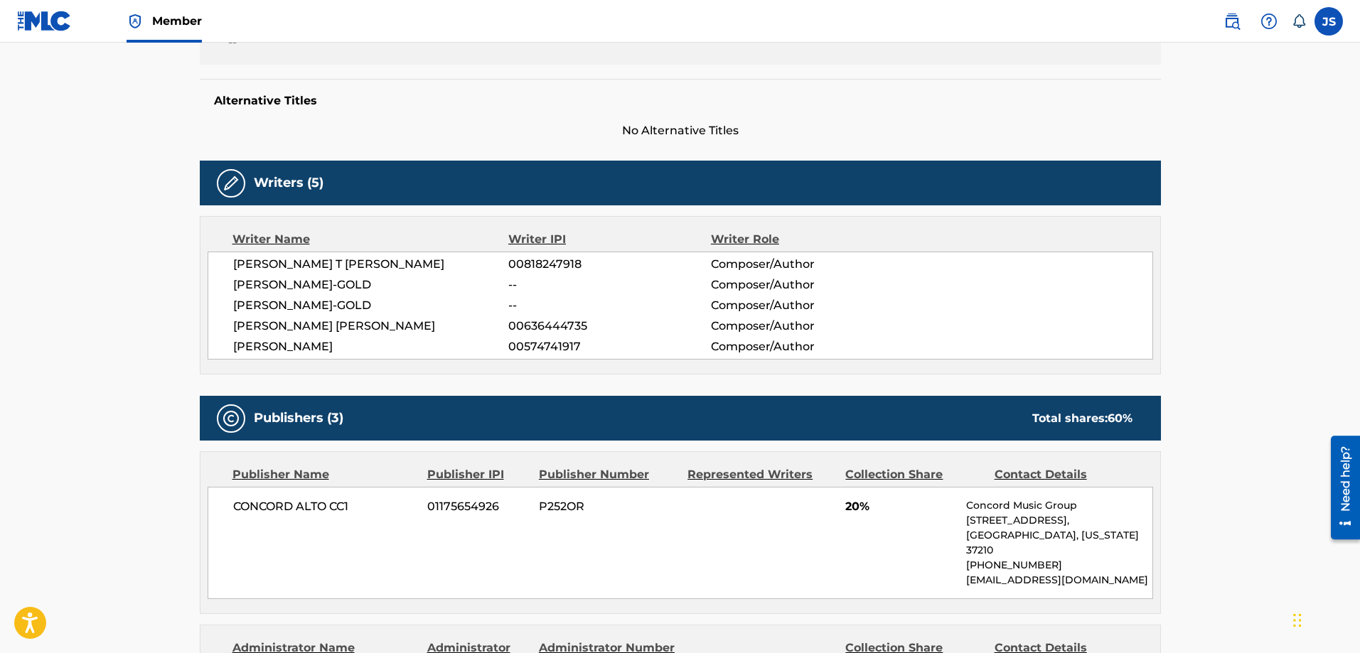
click at [439, 511] on span "01175654926" at bounding box center [477, 506] width 101 height 17
click at [439, 510] on span "01175654926" at bounding box center [477, 506] width 101 height 17
copy span "01175654926"
